Goal: Information Seeking & Learning: Learn about a topic

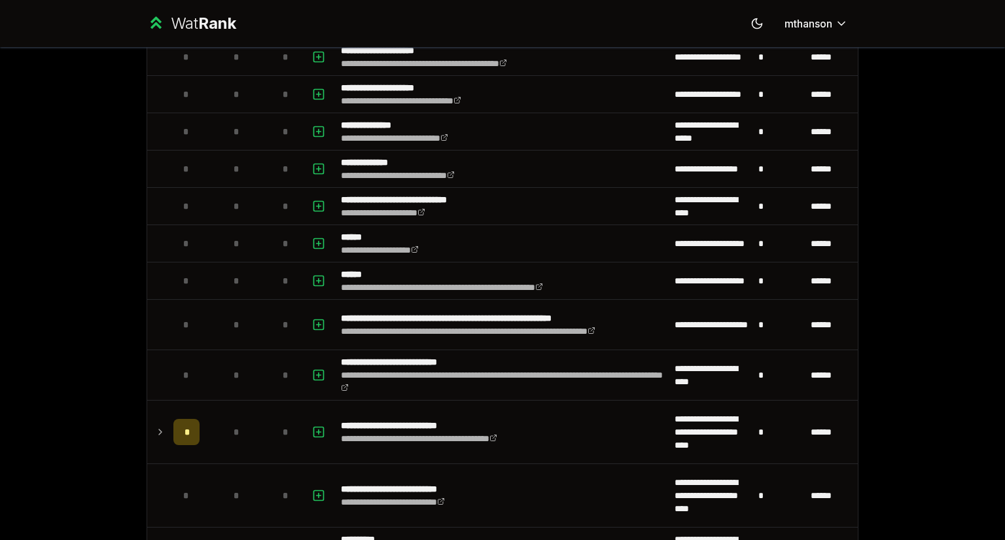
scroll to position [371, 0]
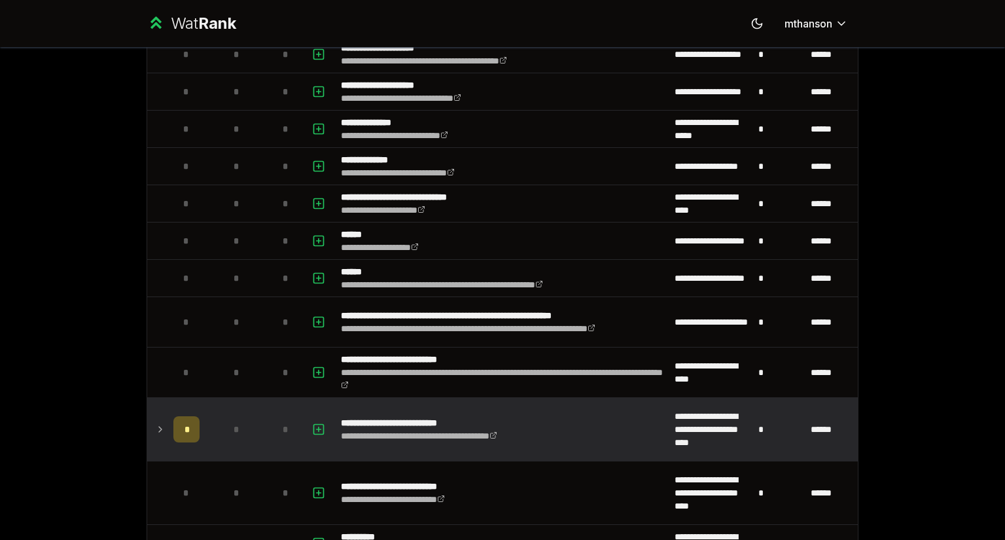
click at [155, 427] on icon at bounding box center [160, 429] width 10 height 16
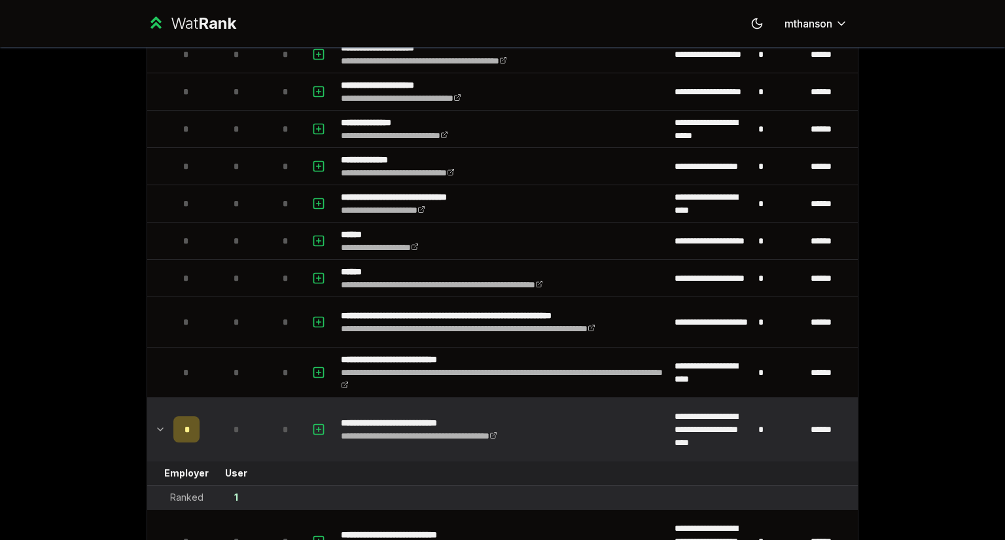
click at [158, 428] on icon at bounding box center [160, 429] width 5 height 3
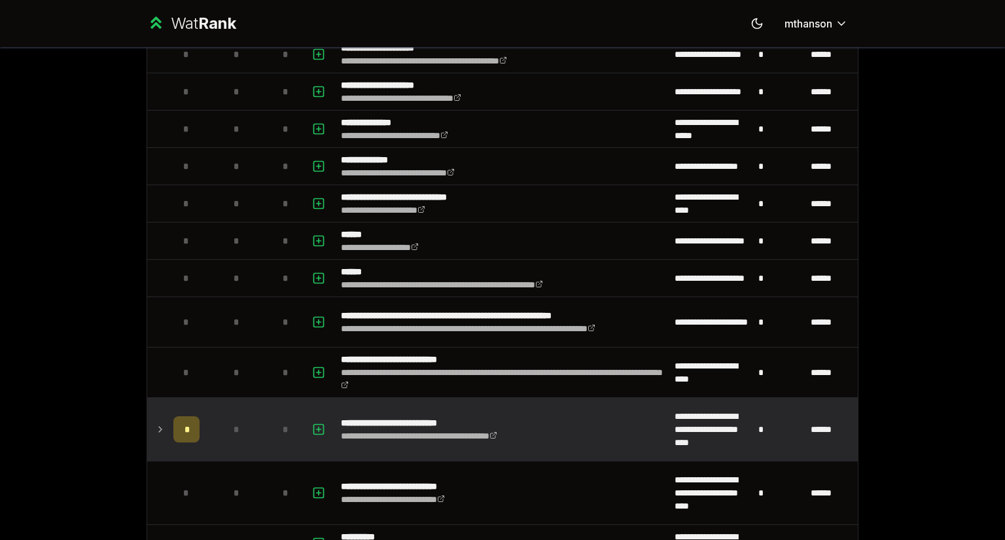
click at [155, 427] on icon at bounding box center [160, 429] width 10 height 16
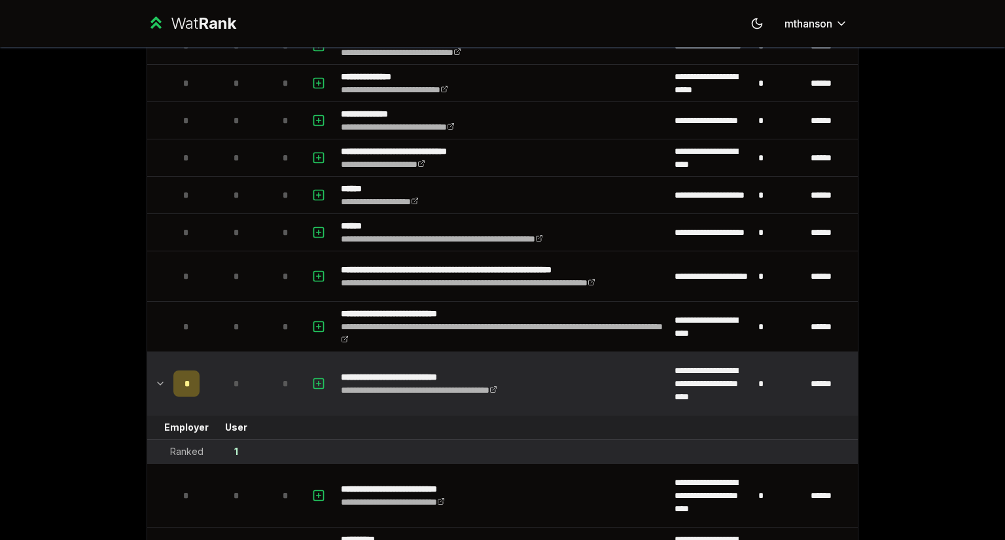
scroll to position [419, 0]
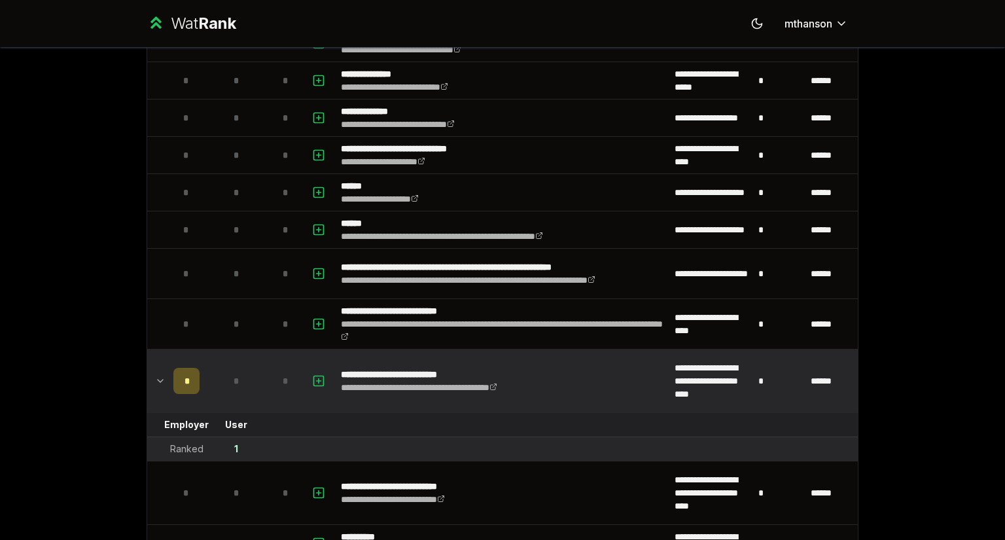
click at [155, 375] on icon at bounding box center [160, 381] width 10 height 16
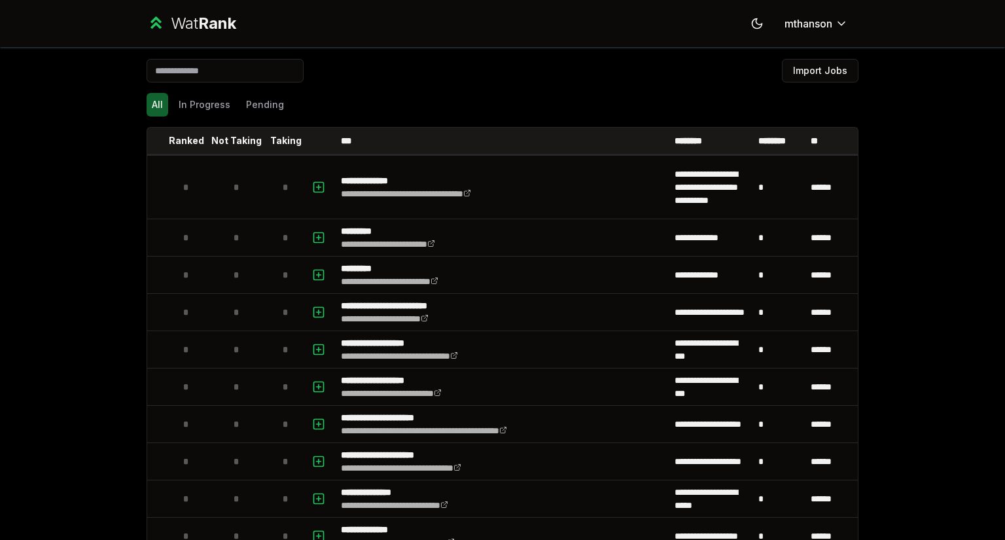
scroll to position [0, 0]
